Goal: Task Accomplishment & Management: Use online tool/utility

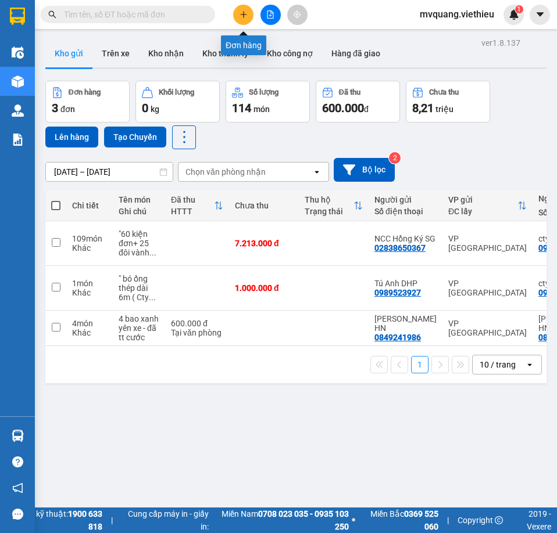
click at [244, 15] on icon "plus" at bounding box center [243, 14] width 8 height 8
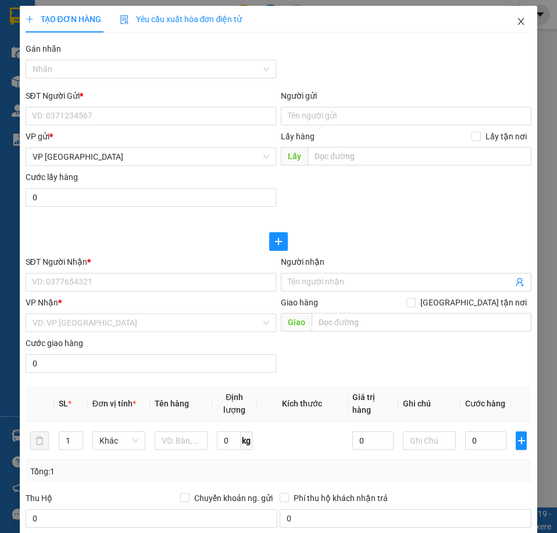
click at [516, 23] on icon "close" at bounding box center [520, 21] width 9 height 9
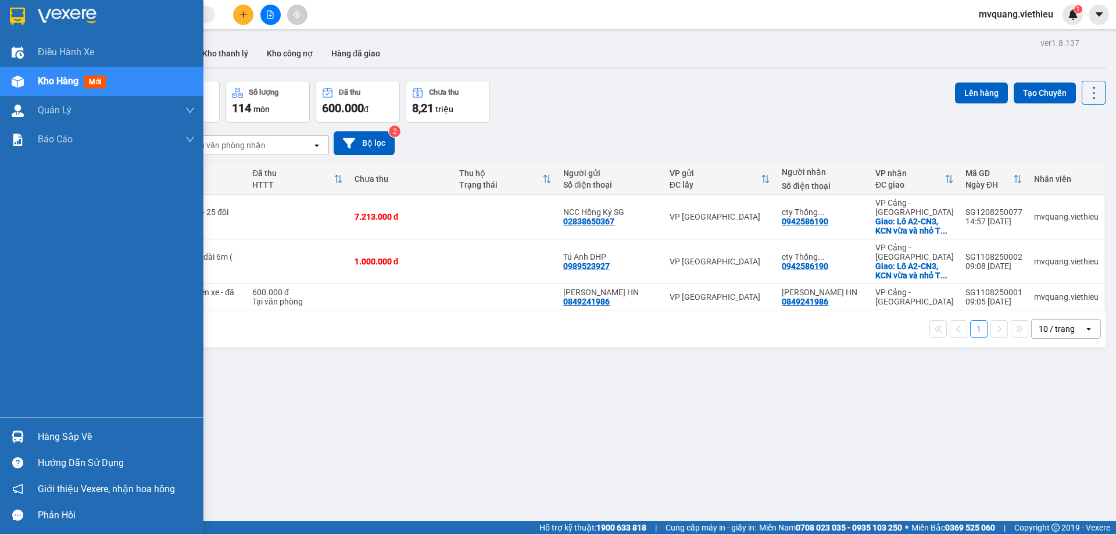
click at [44, 78] on span "Kho hàng" at bounding box center [58, 81] width 41 height 11
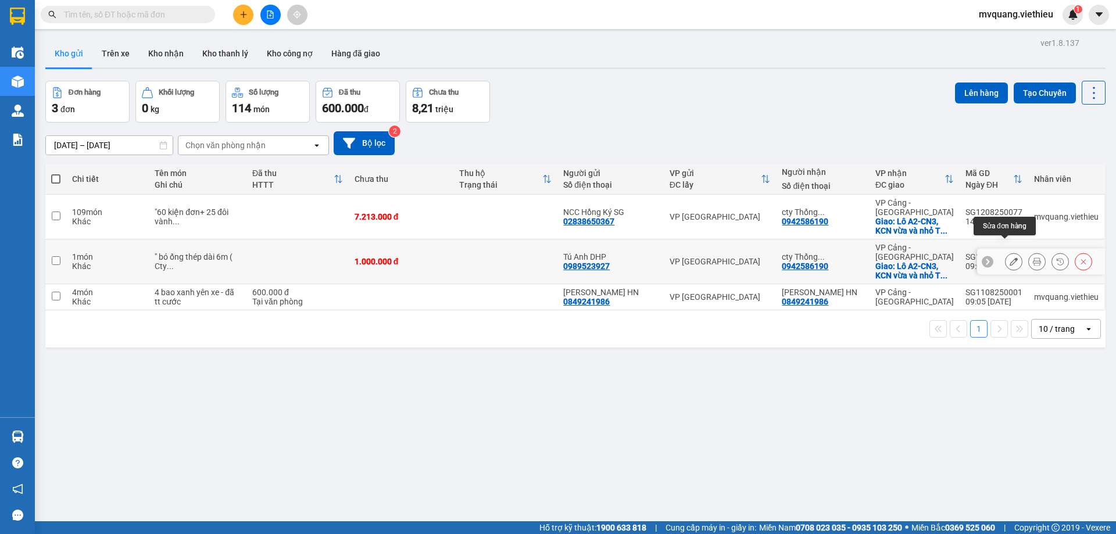
click at [557, 252] on button at bounding box center [1013, 262] width 16 height 20
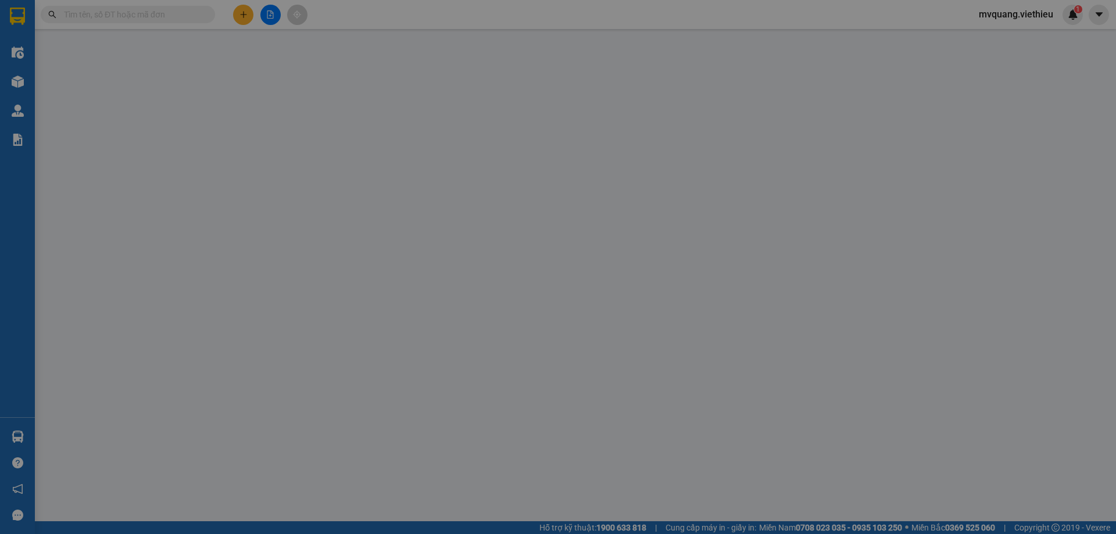
type input "0989523927"
type input "Tú Anh DHP"
type input "0942586190"
type input "cty Thống nhất HN"
checkbox input "true"
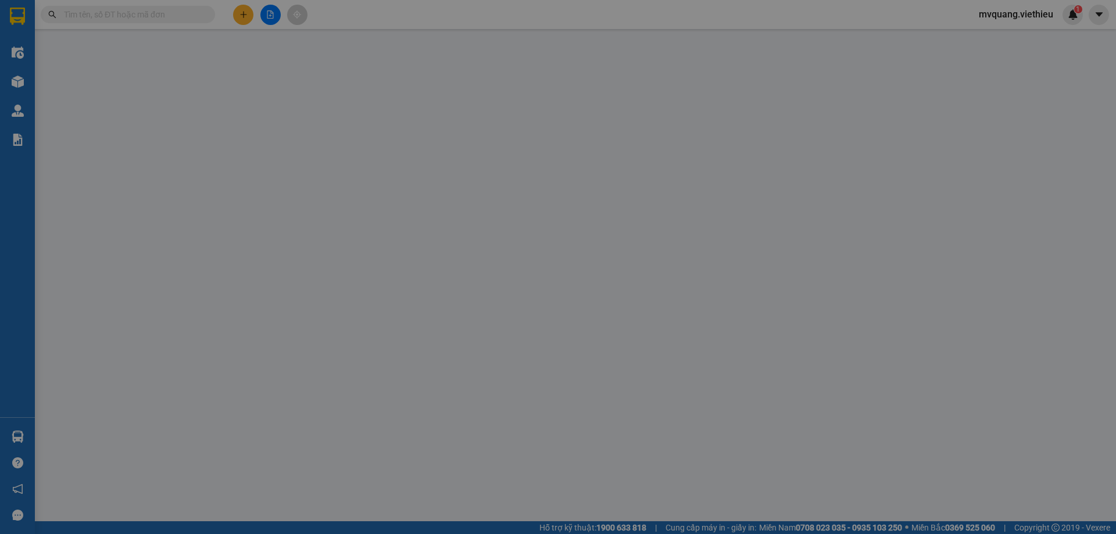
type input "Lô A2-CN3, KCN vừa và nhỏ [GEOGRAPHIC_DATA], [GEOGRAPHIC_DATA]"
type input "1.000.000"
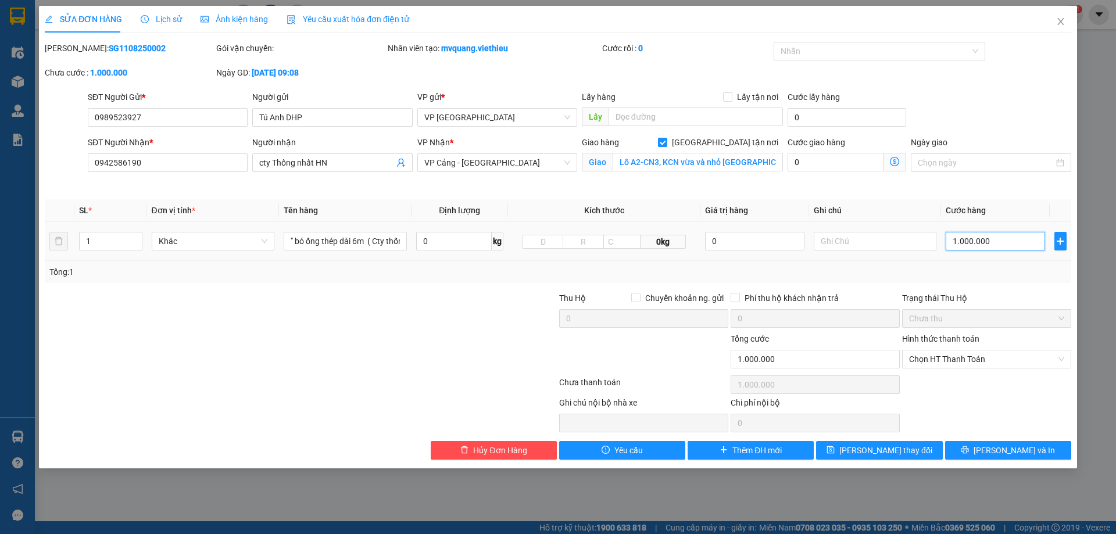
click at [557, 232] on input "1.000.000" at bounding box center [994, 241] width 99 height 19
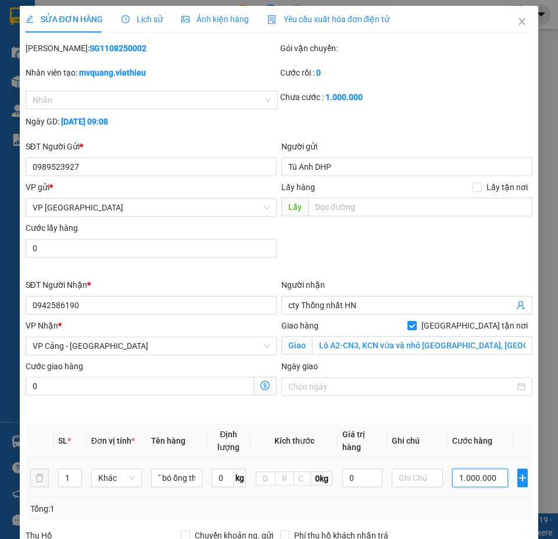
type input "2"
type input "28"
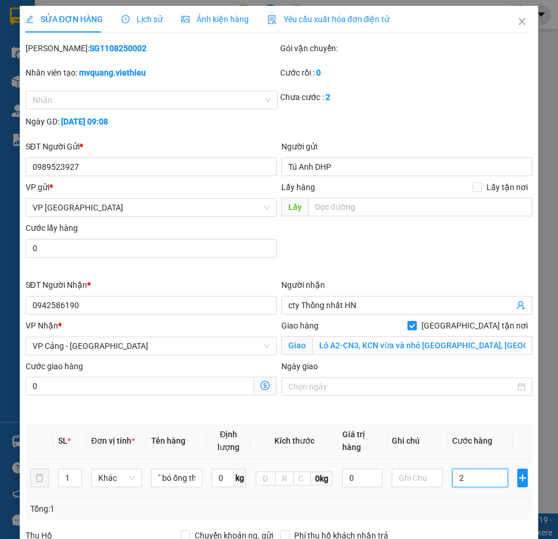
type input "28"
type input "287"
type input "2.872"
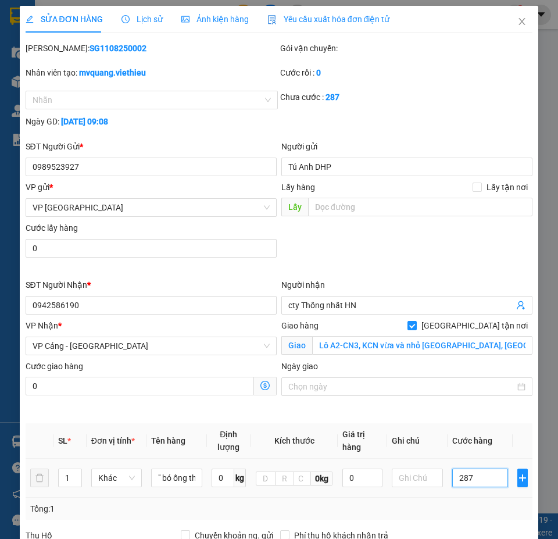
type input "2.872"
type input "28.728"
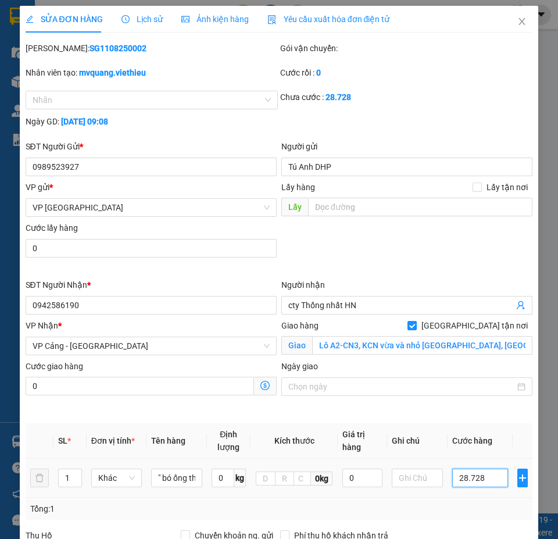
type input "287.280"
type input "2.872.800"
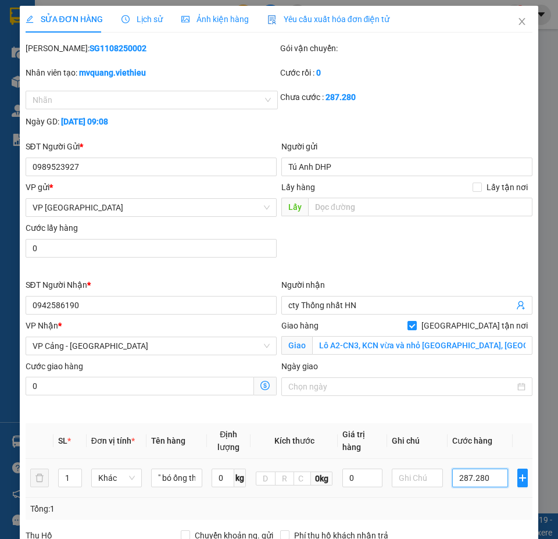
type input "2.872.800"
type input "28.728.000"
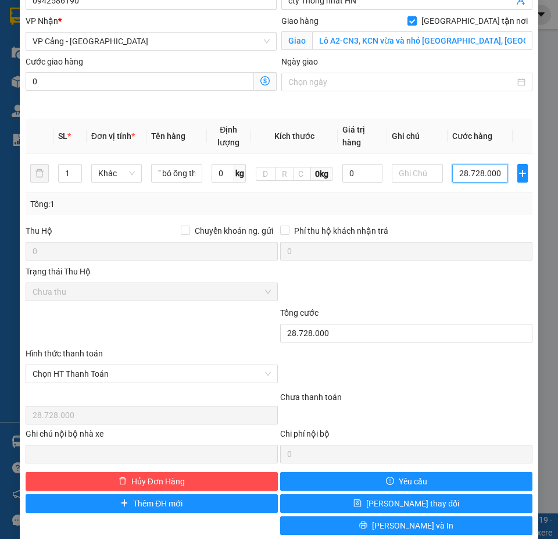
scroll to position [323, 0]
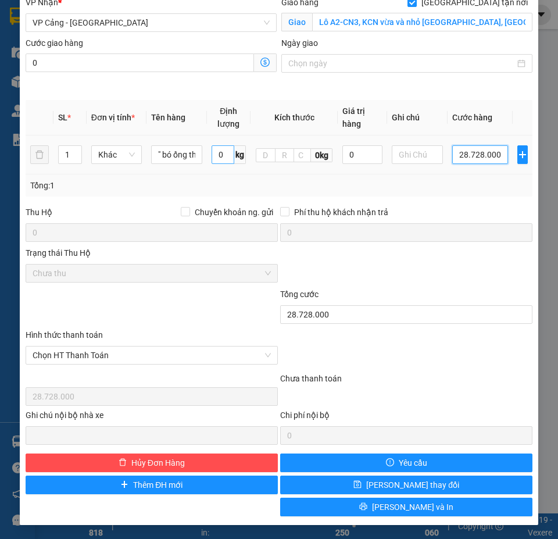
type input "28.728.000"
click at [219, 157] on input "0" at bounding box center [223, 154] width 23 height 19
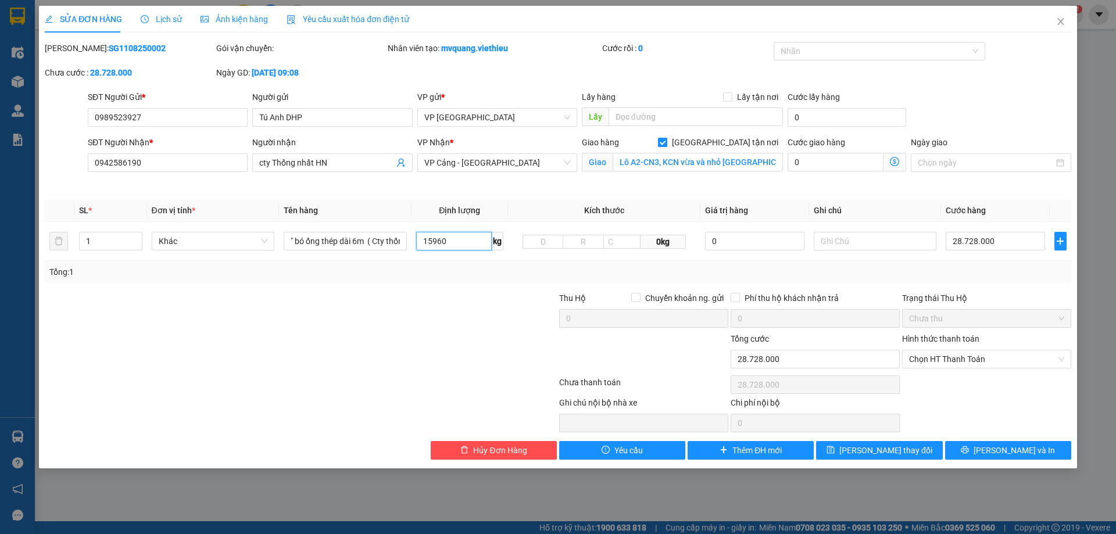
scroll to position [0, 0]
type input "15960"
click at [557, 448] on span "[PERSON_NAME] và In" at bounding box center [1013, 450] width 81 height 13
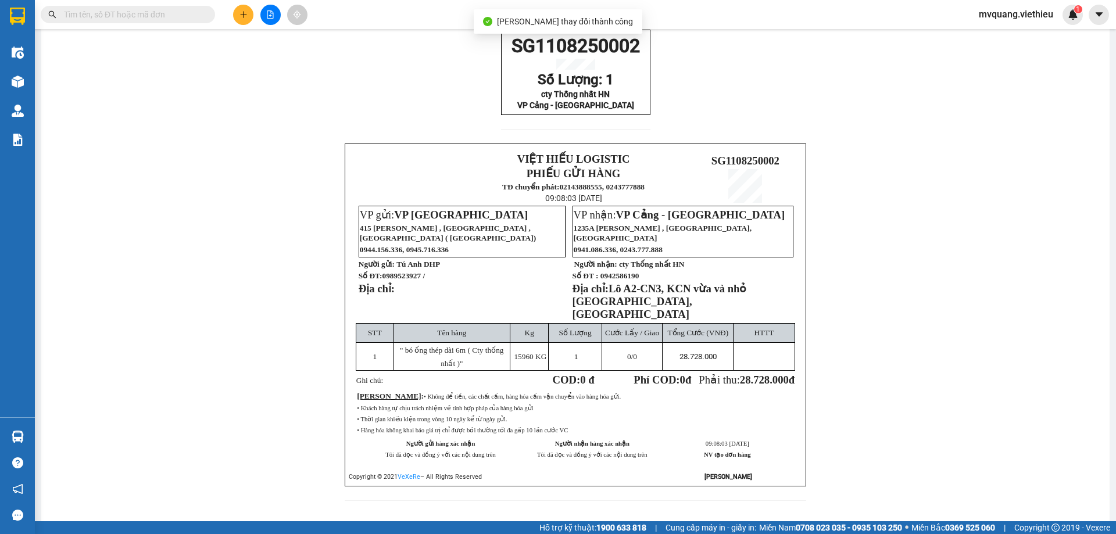
scroll to position [89, 0]
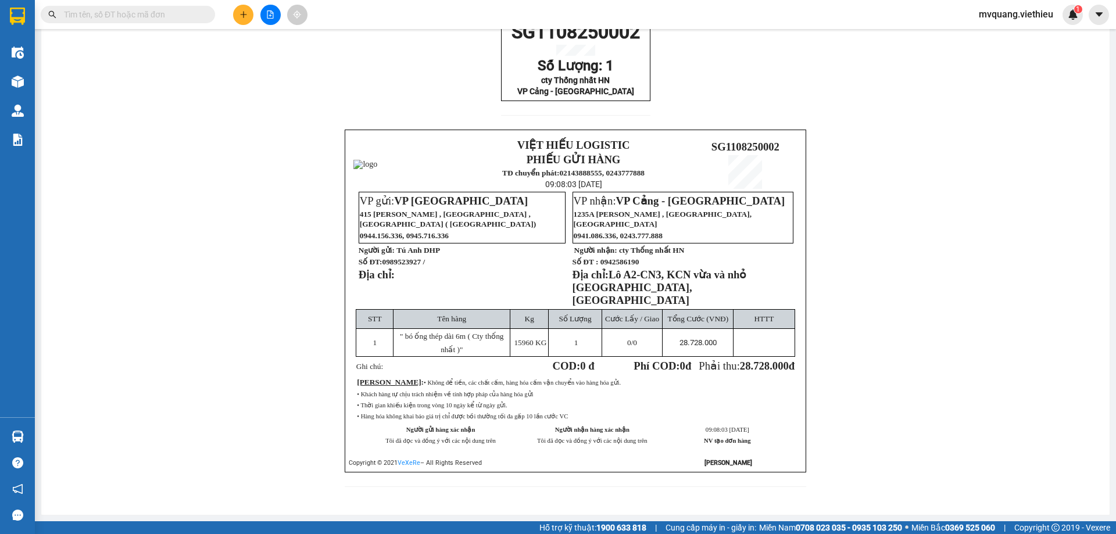
click at [557, 336] on div "SG1108250002 Số Lượng: 1 cty Thống nhất HN VP Cảng - [GEOGRAPHIC_DATA] VIỆT HIẾ…" at bounding box center [575, 258] width 1040 height 485
click at [557, 389] on div "SG1108250002 Số Lượng: 1 cty Thống nhất HN VP Cảng - [GEOGRAPHIC_DATA] VIỆT HIẾ…" at bounding box center [575, 258] width 1040 height 485
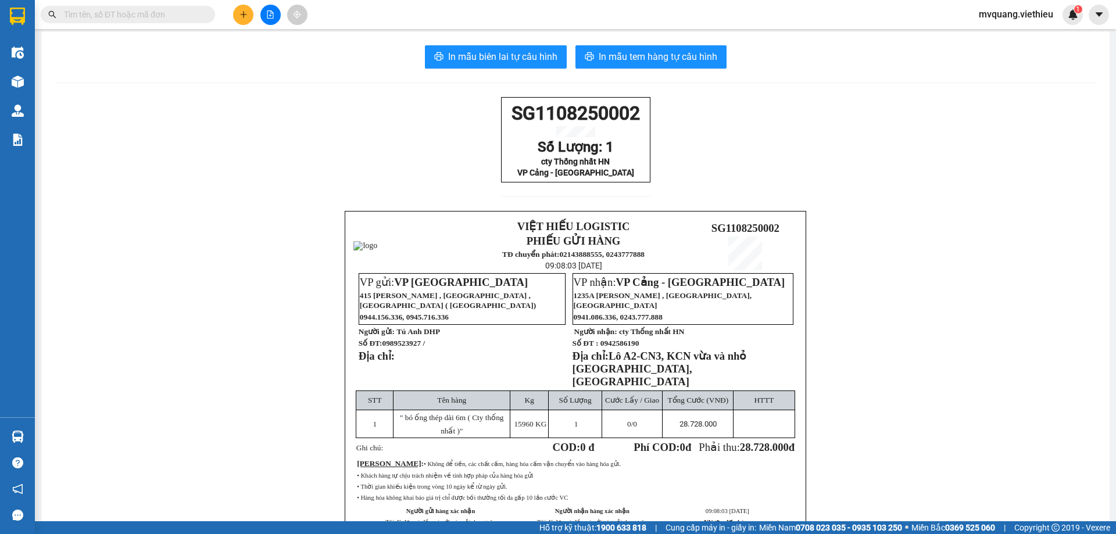
scroll to position [0, 0]
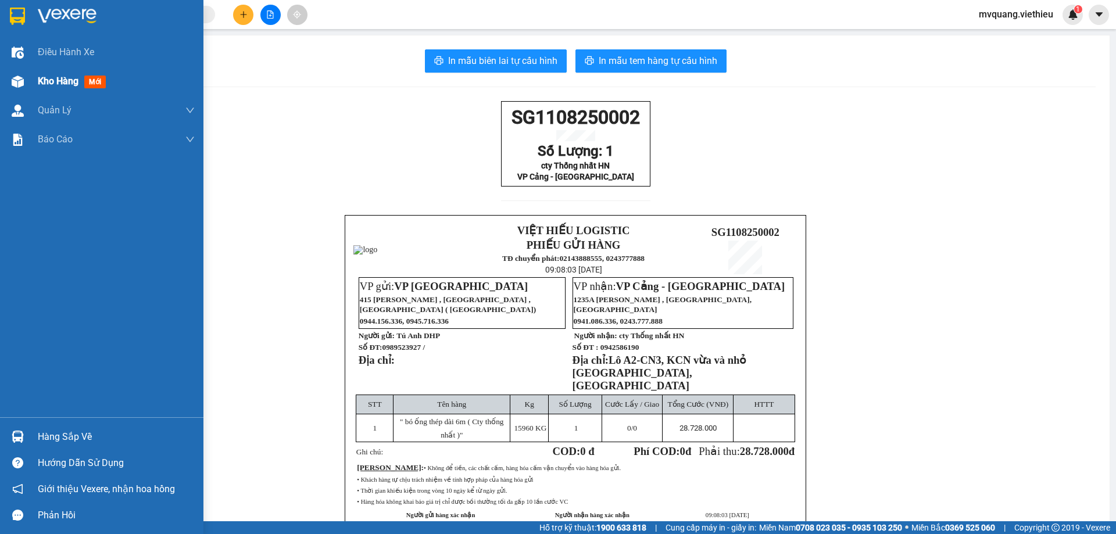
click at [45, 76] on span "Kho hàng" at bounding box center [58, 81] width 41 height 11
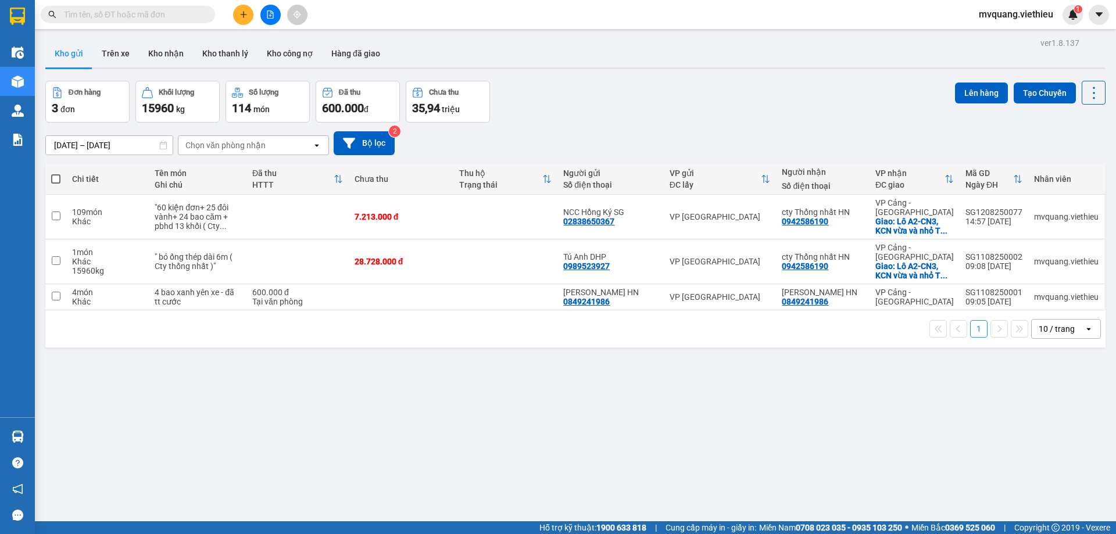
click at [77, 147] on input "[DATE] – [DATE]" at bounding box center [109, 145] width 127 height 19
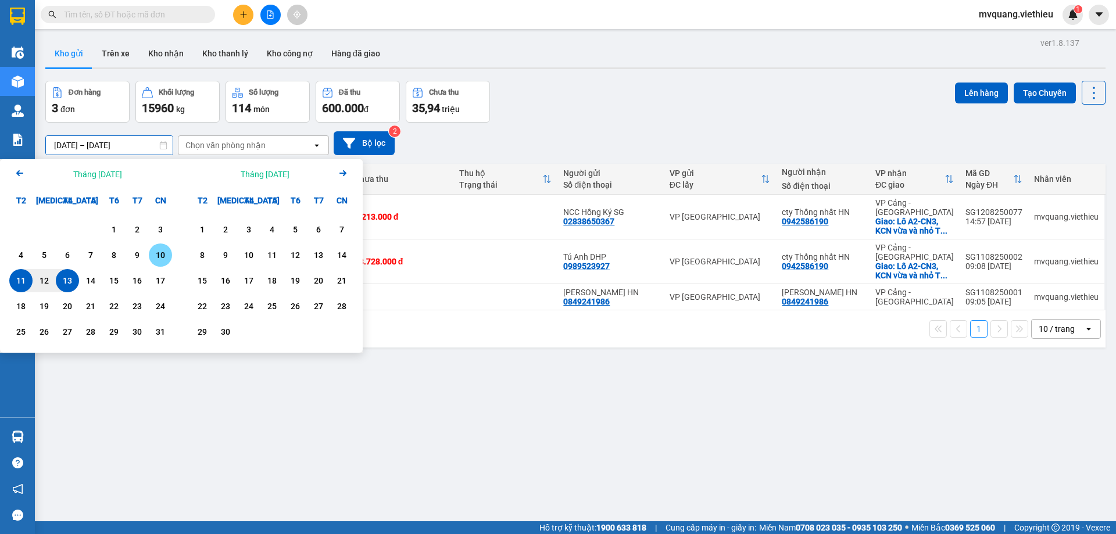
click at [160, 254] on div "10" at bounding box center [160, 255] width 16 height 14
click at [69, 277] on div "13" at bounding box center [67, 281] width 16 height 14
type input "[DATE] – [DATE]"
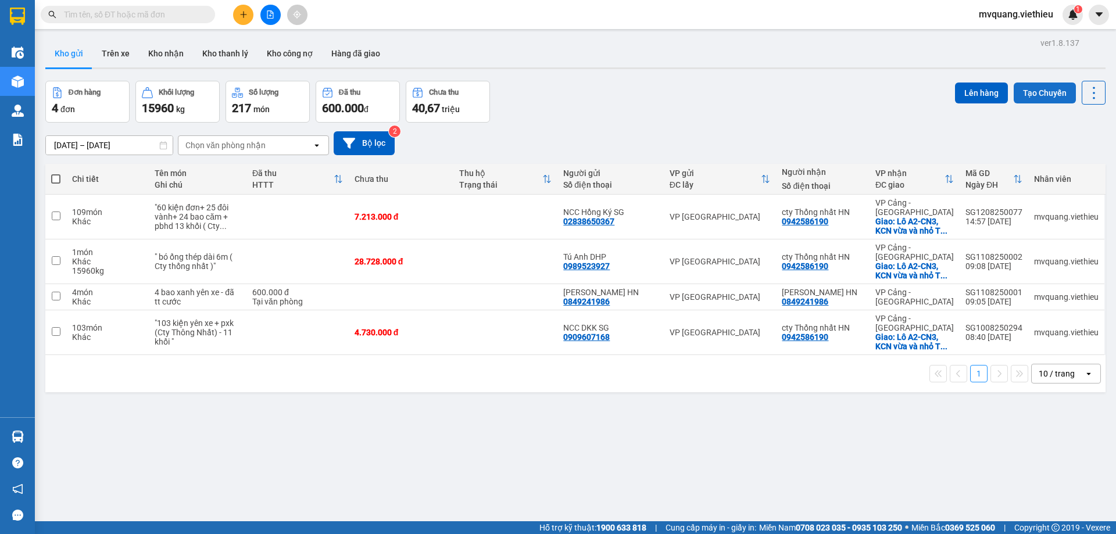
click at [557, 94] on button "Tạo Chuyến" at bounding box center [1044, 93] width 62 height 21
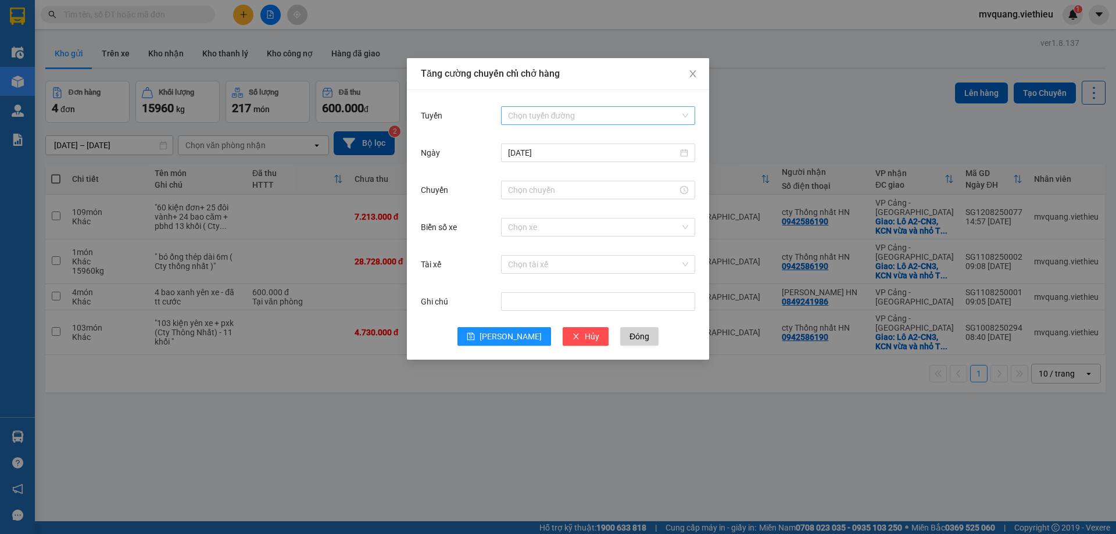
click at [541, 119] on input "Tuyến" at bounding box center [594, 115] width 172 height 17
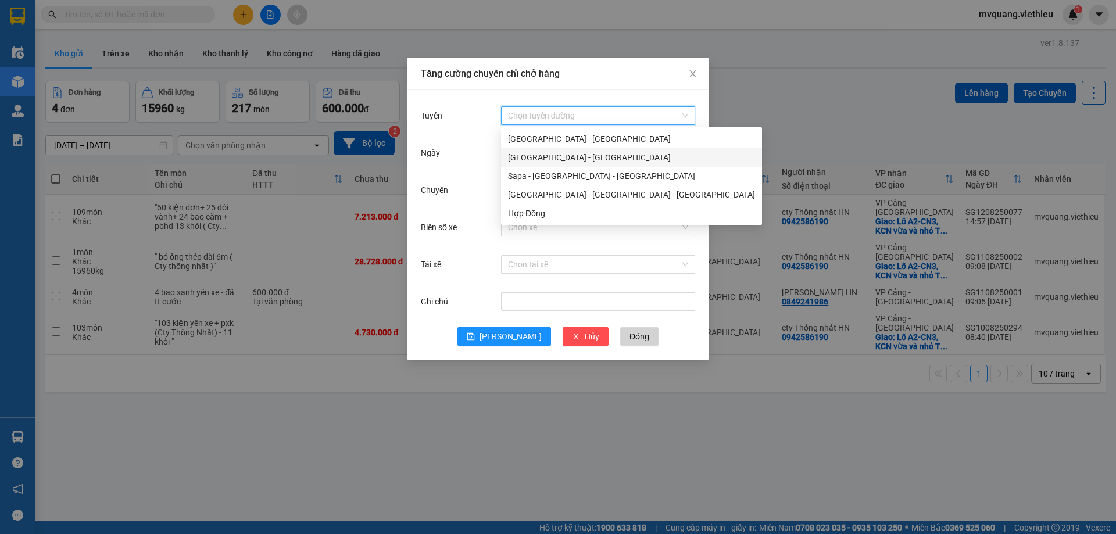
click at [531, 162] on div "[GEOGRAPHIC_DATA] - [GEOGRAPHIC_DATA]" at bounding box center [631, 157] width 247 height 13
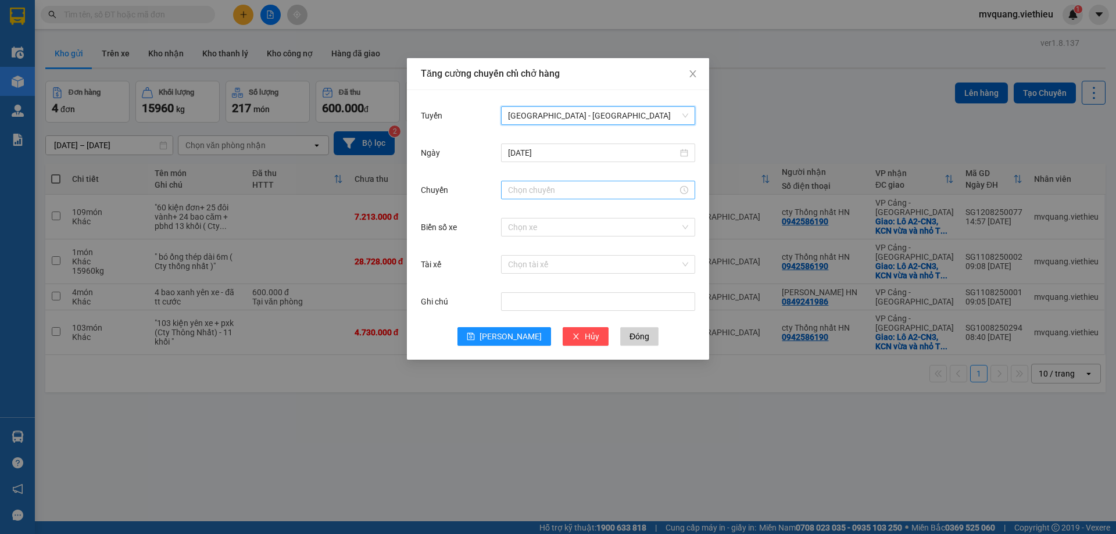
click at [524, 187] on input "Chuyến" at bounding box center [593, 190] width 170 height 13
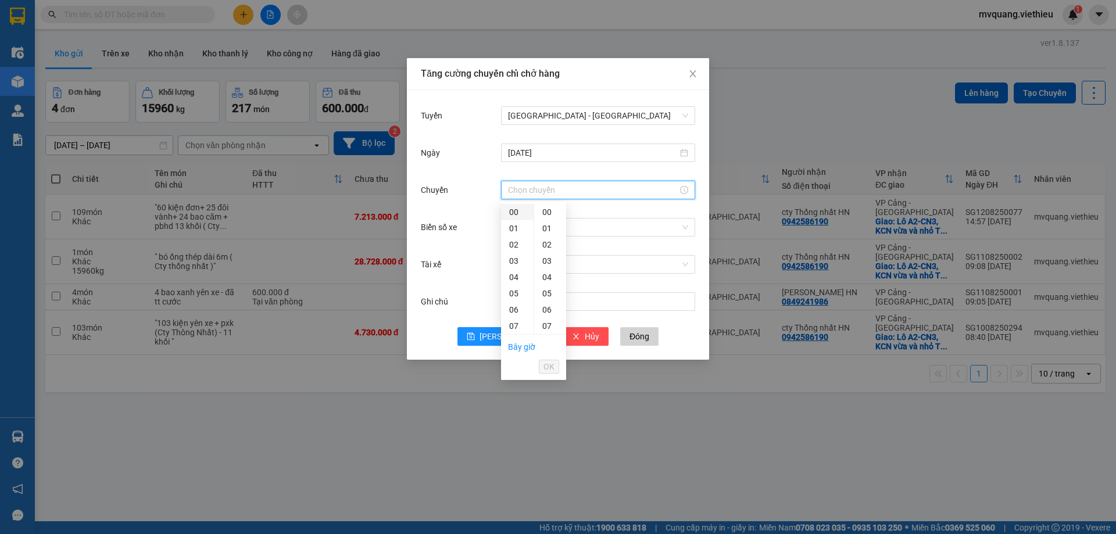
click at [510, 213] on div "00" at bounding box center [517, 212] width 33 height 16
type input "00:00"
click at [550, 370] on span "OK" at bounding box center [548, 366] width 11 height 13
click at [552, 227] on input "Biển số xe" at bounding box center [594, 226] width 172 height 17
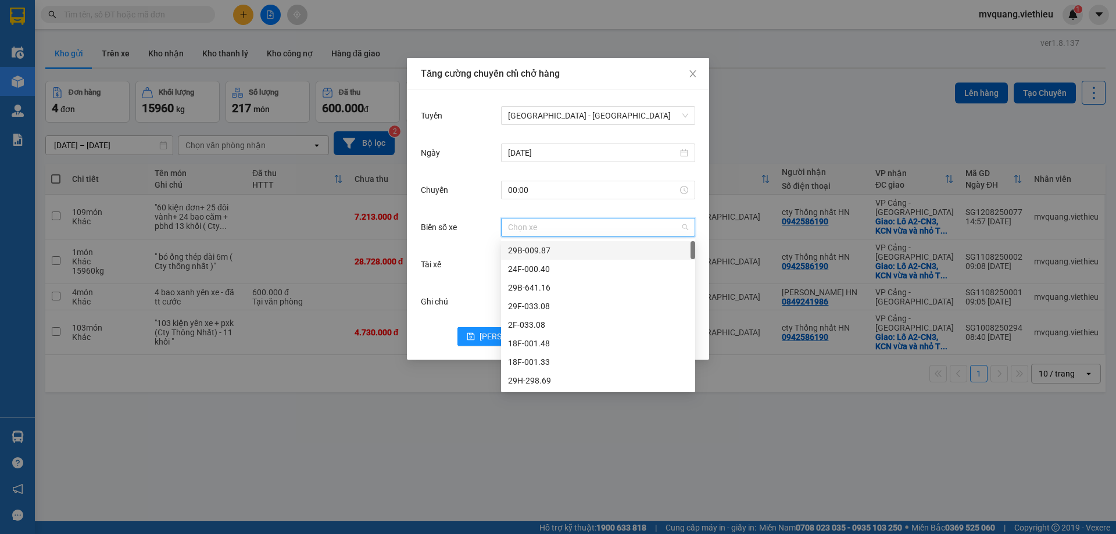
click at [532, 254] on div "29B-009.87" at bounding box center [598, 250] width 180 height 13
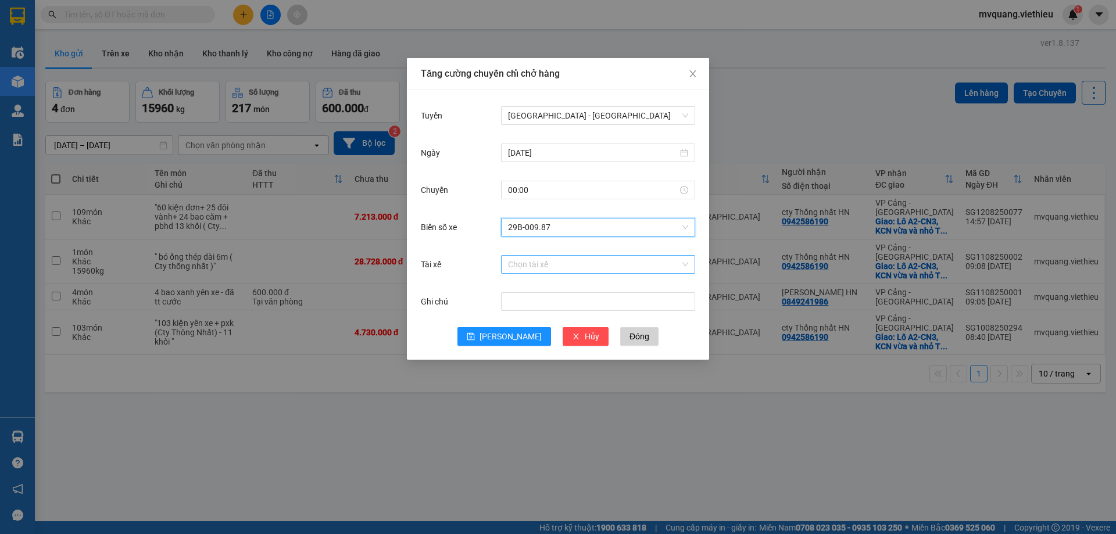
click at [529, 271] on input "Tài xế" at bounding box center [594, 264] width 172 height 17
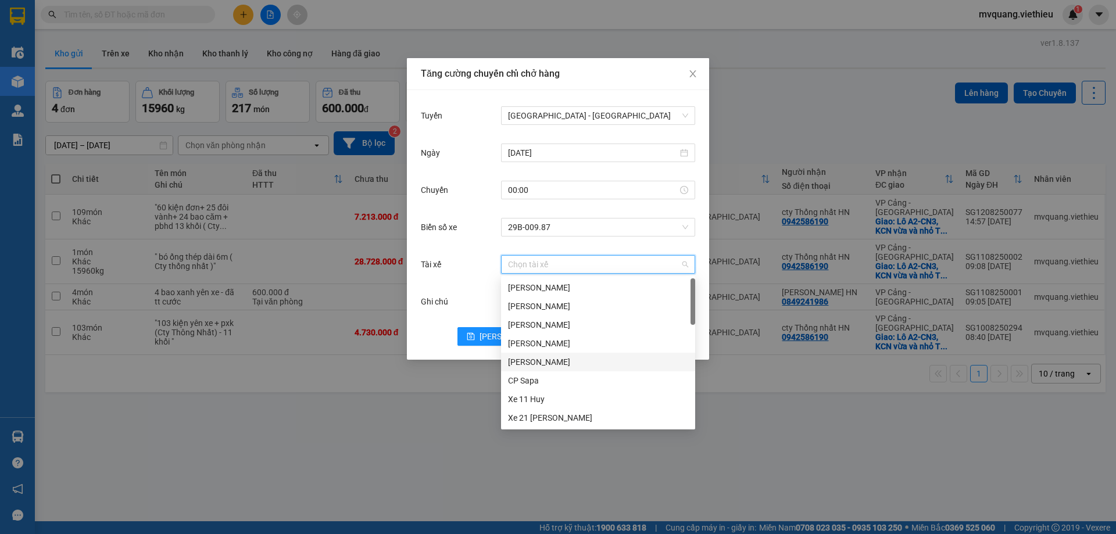
scroll to position [116, 0]
click at [540, 374] on div "Lái xe thuê :" at bounding box center [598, 376] width 180 height 13
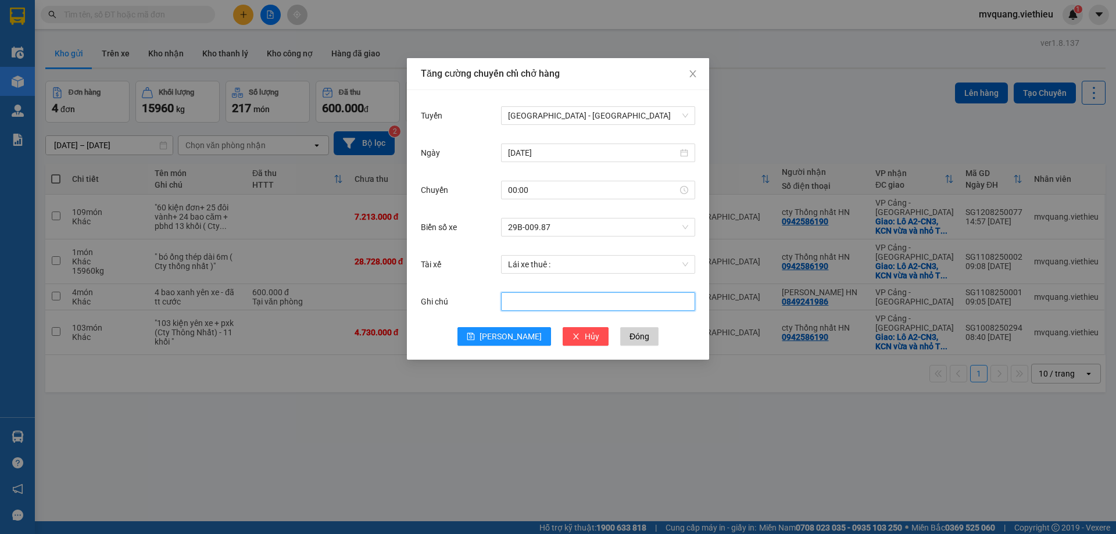
click at [539, 302] on input "Ghi chú" at bounding box center [598, 301] width 194 height 19
type input "d"
type input "đóng xe hào"
click at [475, 341] on span "save" at bounding box center [471, 336] width 8 height 9
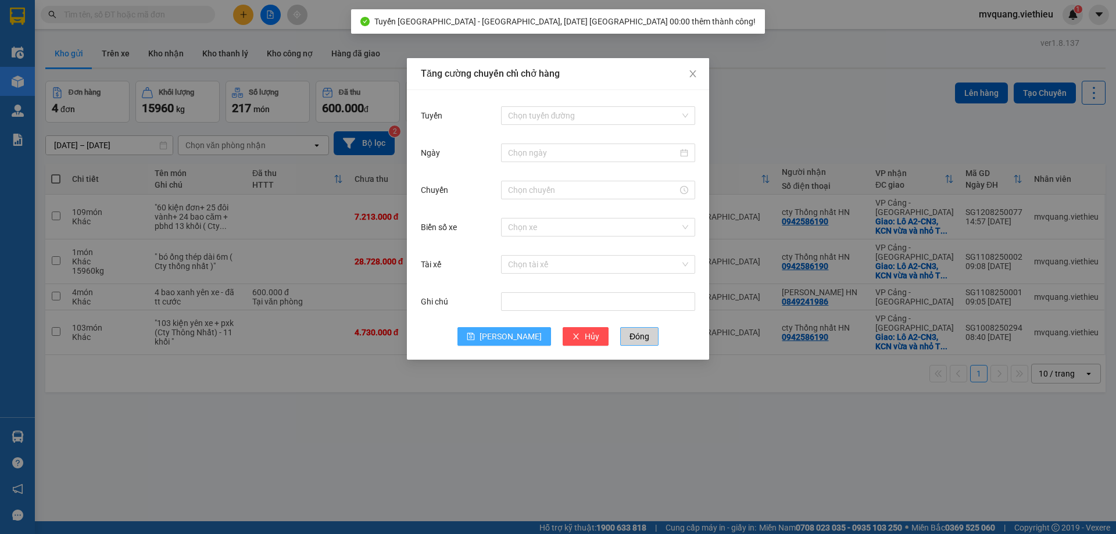
click at [557, 339] on span "Đóng" at bounding box center [639, 336] width 20 height 13
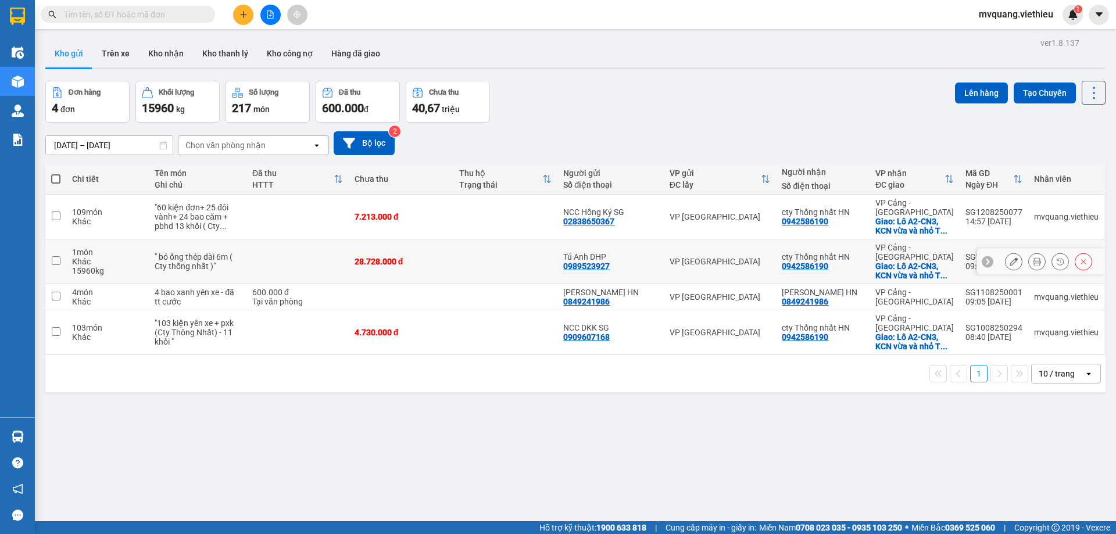
click at [55, 253] on td at bounding box center [55, 261] width 21 height 45
checkbox input "true"
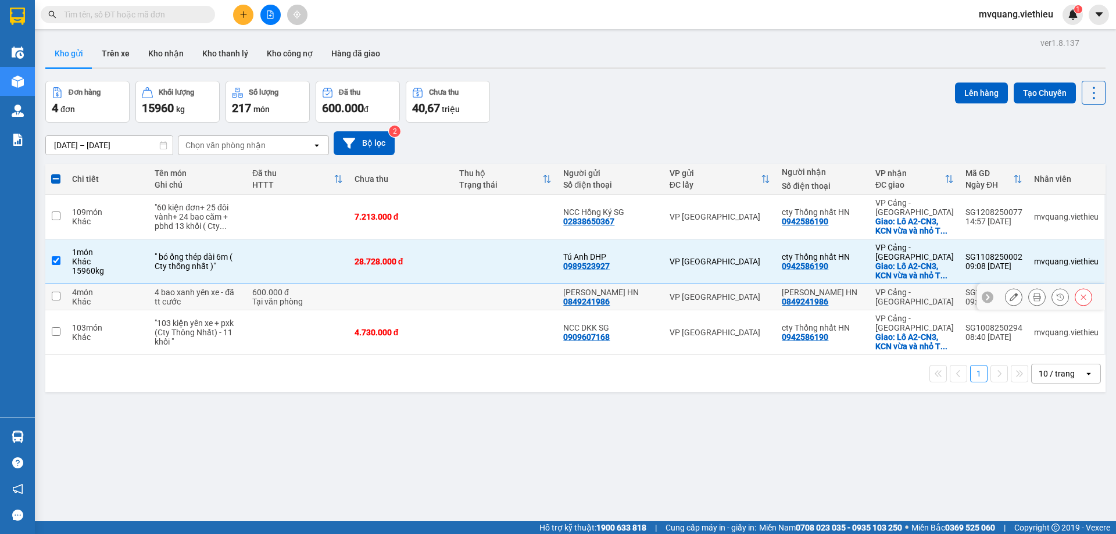
click at [56, 292] on input "checkbox" at bounding box center [56, 296] width 9 height 9
checkbox input "true"
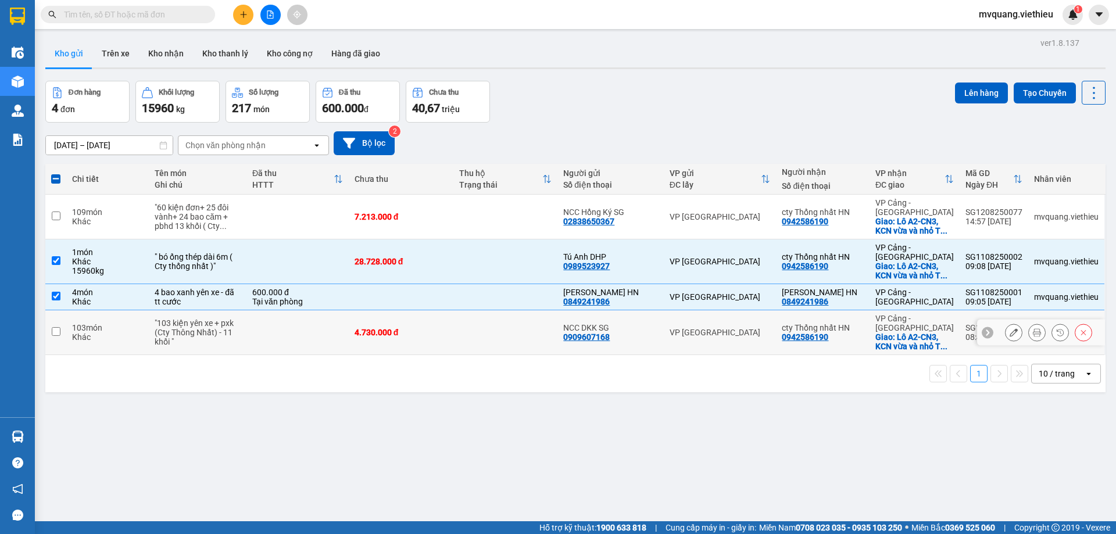
click at [56, 327] on input "checkbox" at bounding box center [56, 331] width 9 height 9
checkbox input "true"
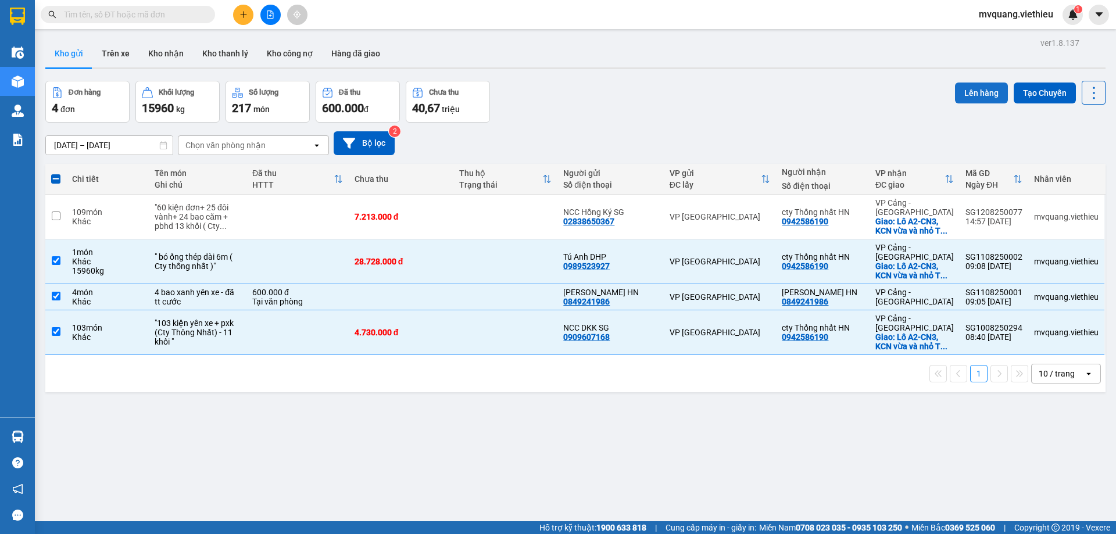
click at [557, 96] on button "Lên hàng" at bounding box center [981, 93] width 53 height 21
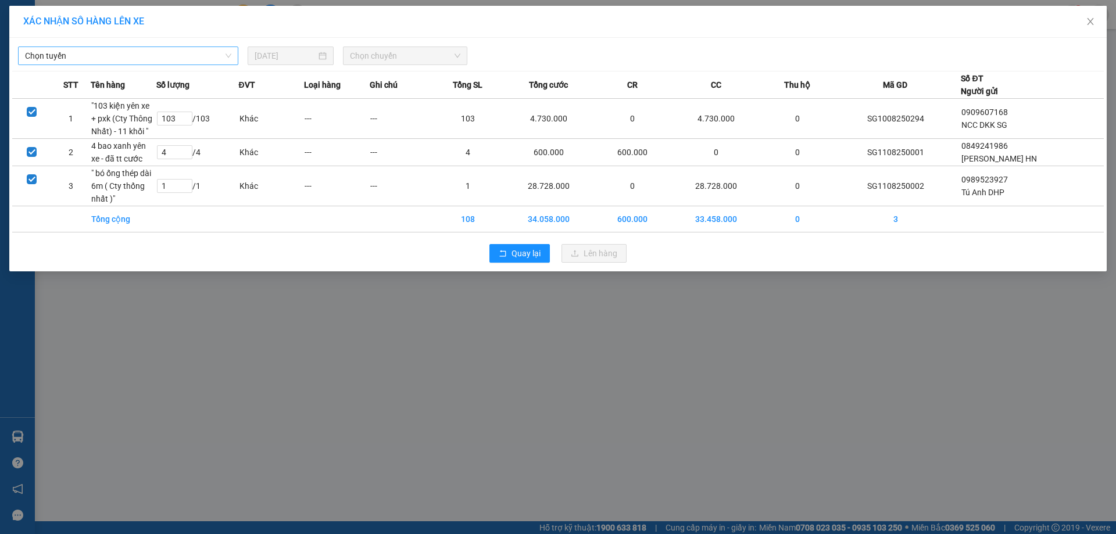
click at [155, 59] on span "Chọn tuyến" at bounding box center [128, 55] width 206 height 17
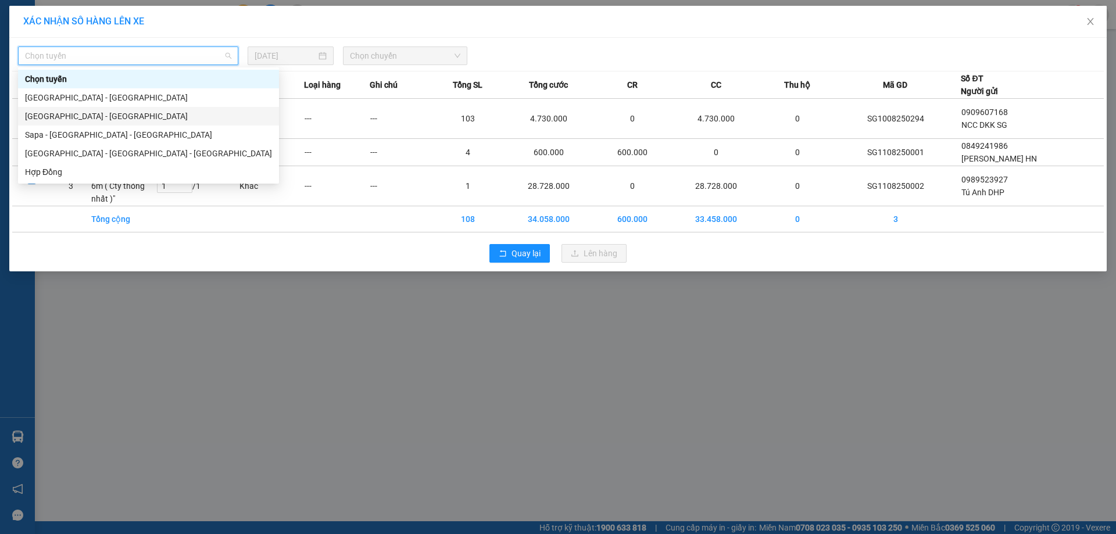
click at [81, 119] on div "[GEOGRAPHIC_DATA] - [GEOGRAPHIC_DATA]" at bounding box center [148, 116] width 247 height 13
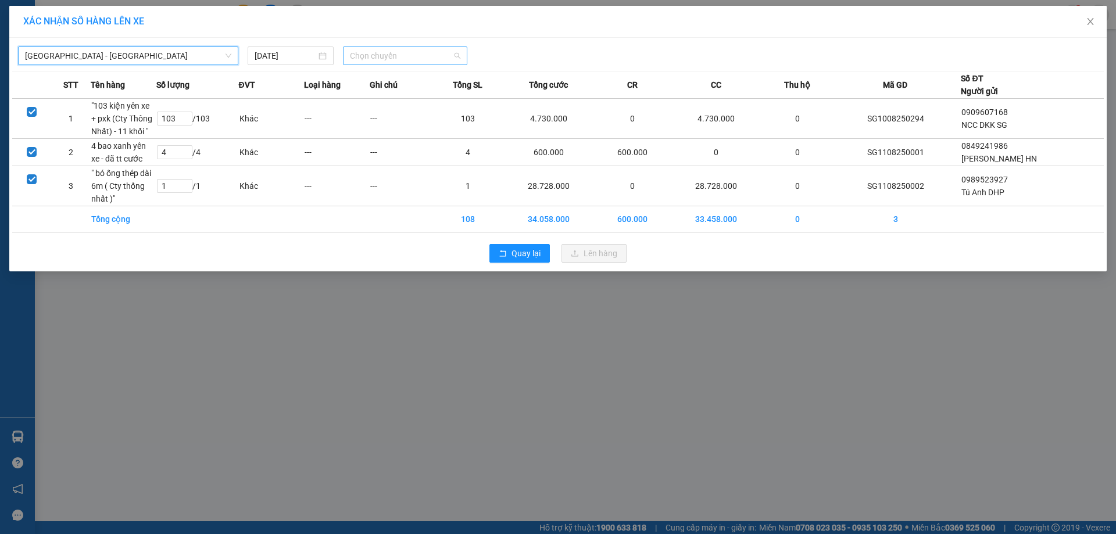
click at [379, 55] on span "Chọn chuyến" at bounding box center [405, 55] width 110 height 17
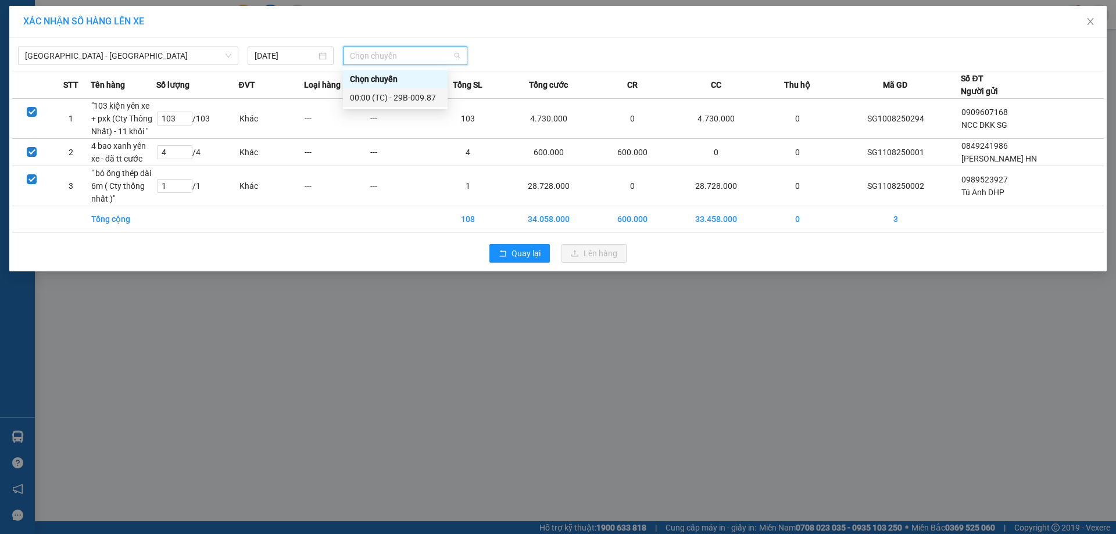
click at [406, 96] on div "00:00 (TC) - 29B-009.87" at bounding box center [395, 97] width 91 height 13
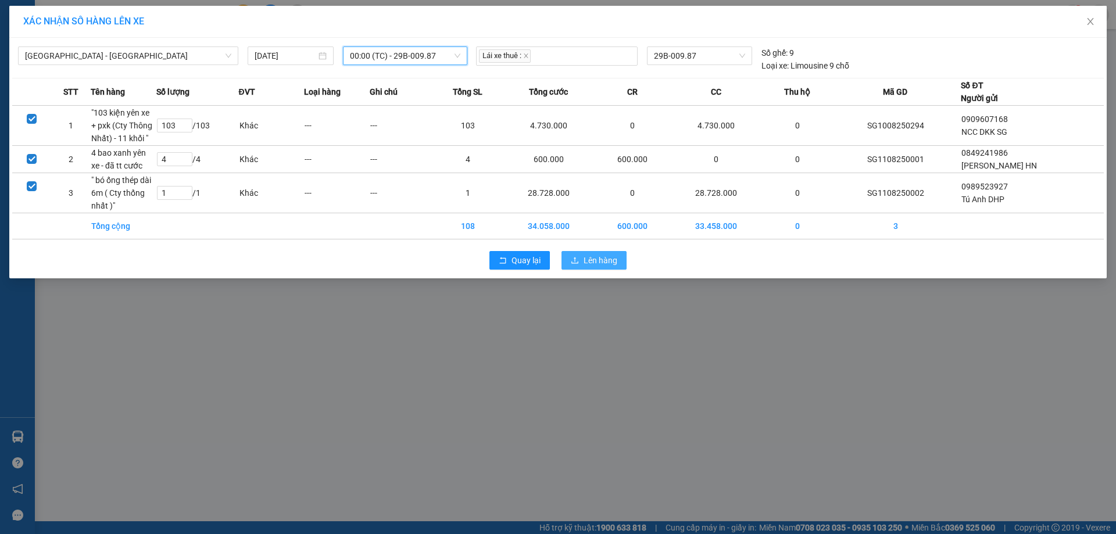
click at [557, 266] on span "Lên hàng" at bounding box center [600, 260] width 34 height 13
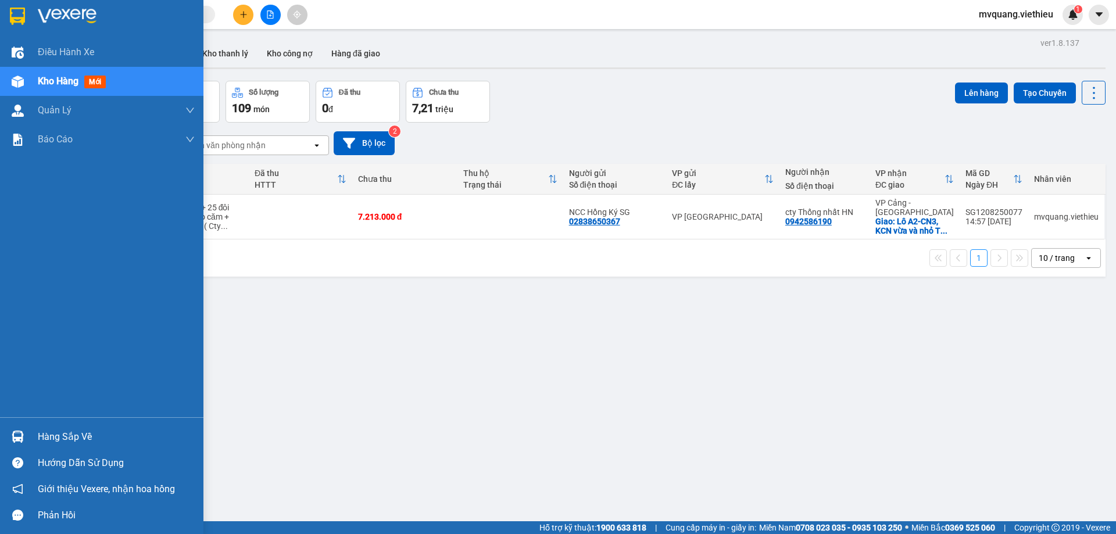
click at [44, 432] on div "Hàng sắp về" at bounding box center [116, 436] width 157 height 17
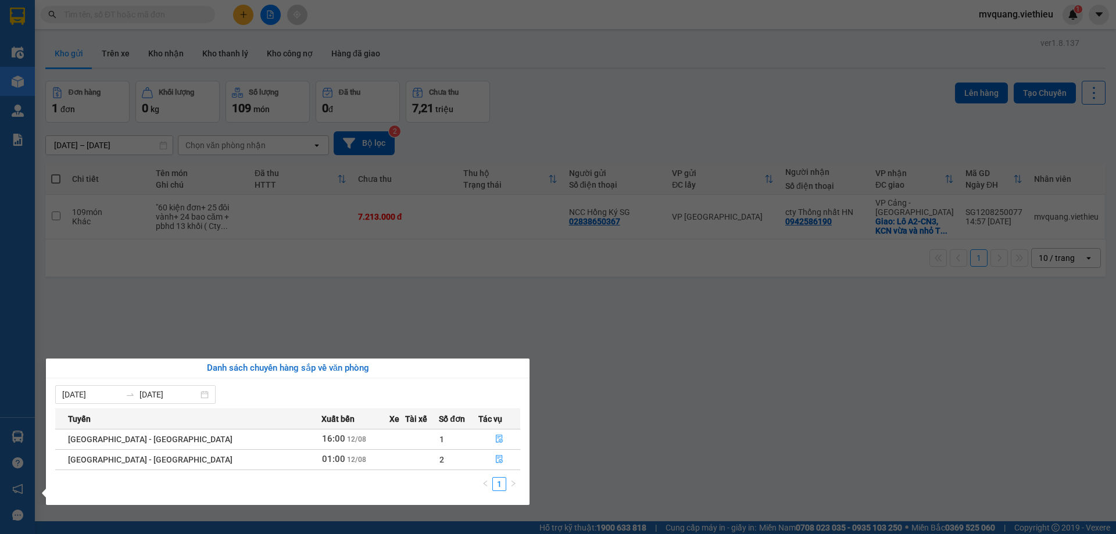
click at [557, 357] on section "Kết quả tìm kiếm ( 0 ) Bộ lọc No Data mvquang.viethieu 1 Điều hành xe Kho hàng …" at bounding box center [558, 267] width 1116 height 534
